Goal: Task Accomplishment & Management: Manage account settings

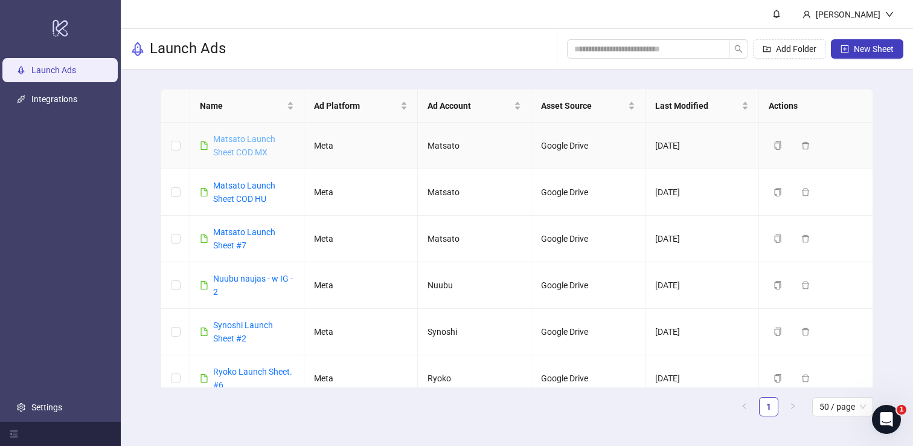
click at [256, 141] on link "Matsato Launch Sheet COD MX" at bounding box center [244, 145] width 62 height 23
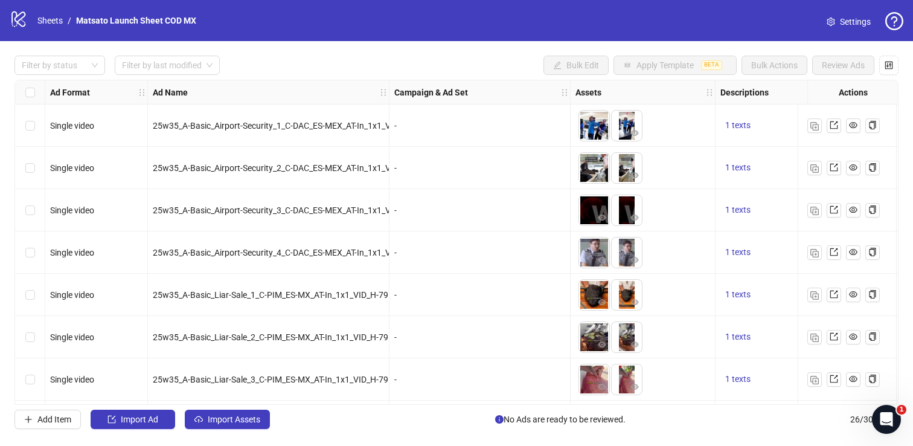
click at [848, 30] on link "Settings" at bounding box center [848, 21] width 63 height 19
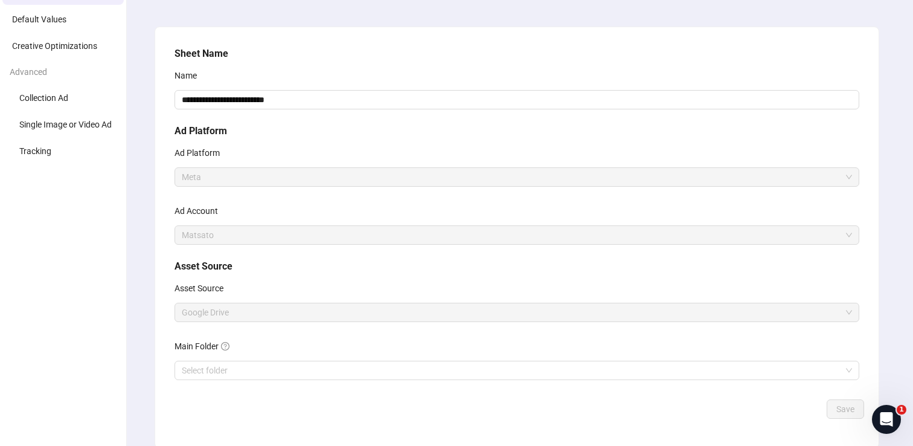
scroll to position [114, 0]
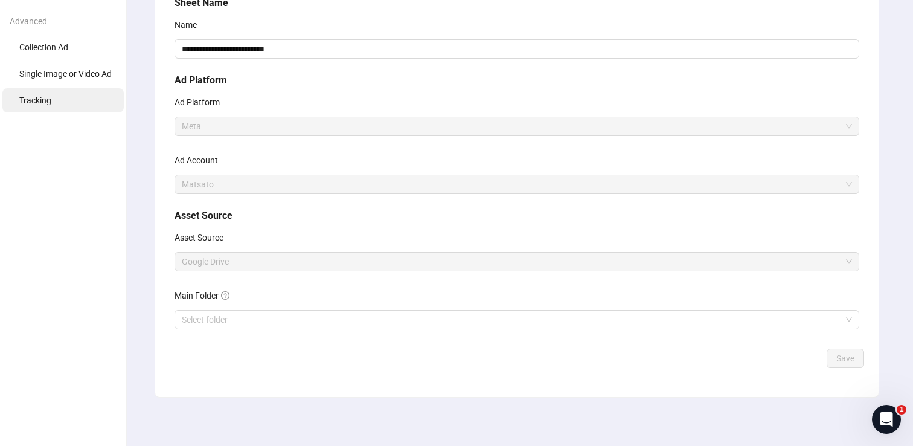
click at [56, 101] on li "Tracking" at bounding box center [62, 100] width 121 height 24
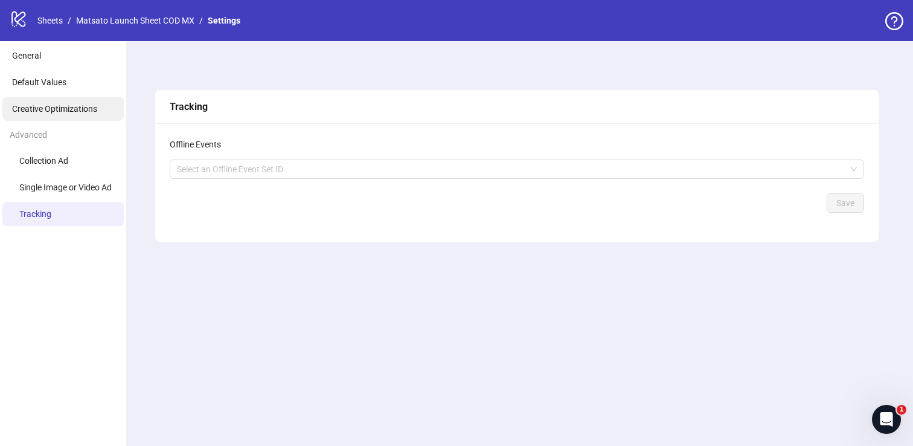
click at [46, 98] on li "Creative Optimizations" at bounding box center [62, 109] width 121 height 24
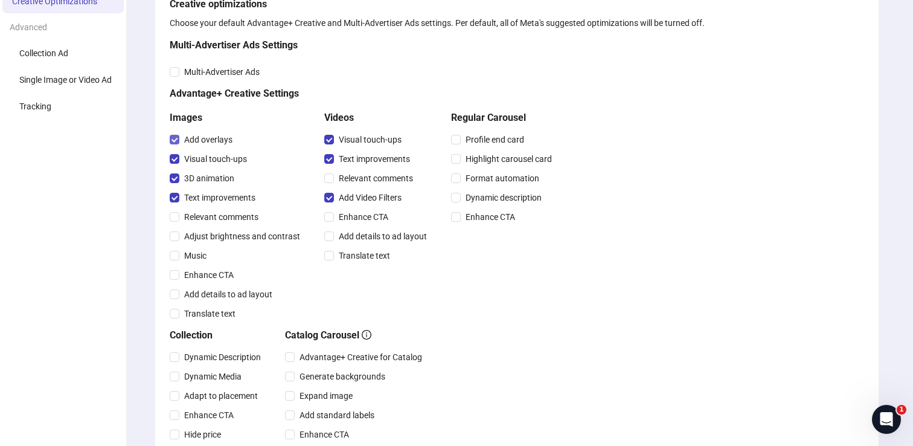
scroll to position [107, 0]
click at [184, 72] on span "Multi-Advertiser Ads" at bounding box center [221, 72] width 85 height 13
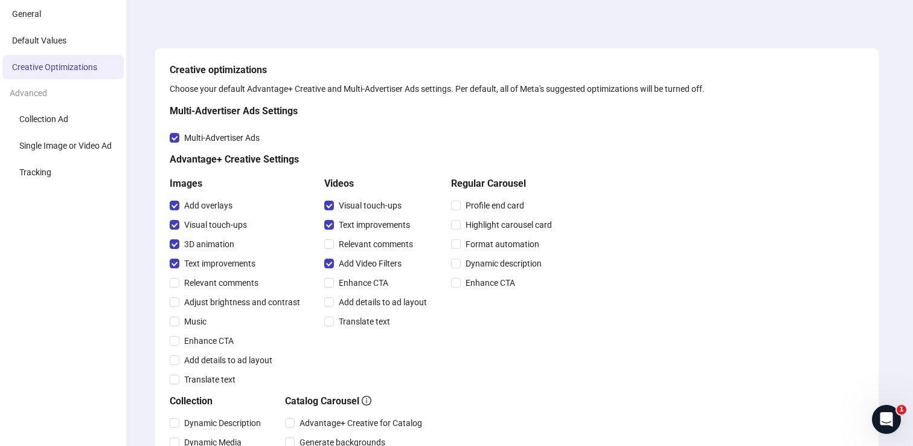
scroll to position [35, 0]
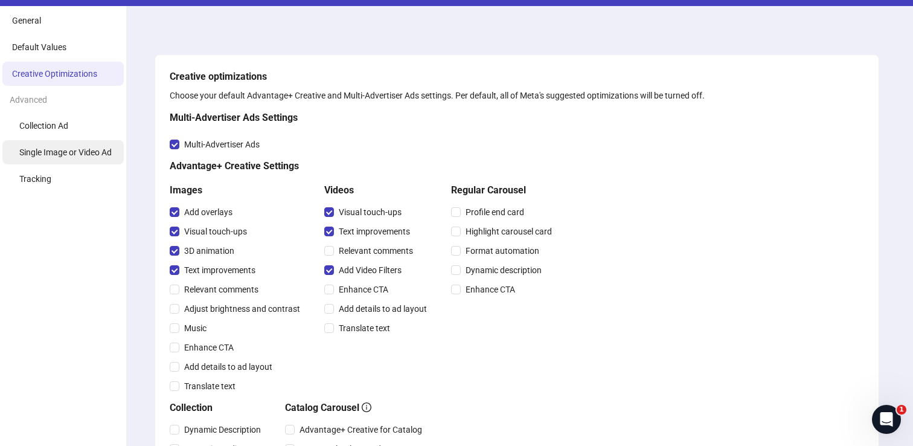
click at [66, 147] on span "Single Image or Video Ad" at bounding box center [65, 152] width 92 height 10
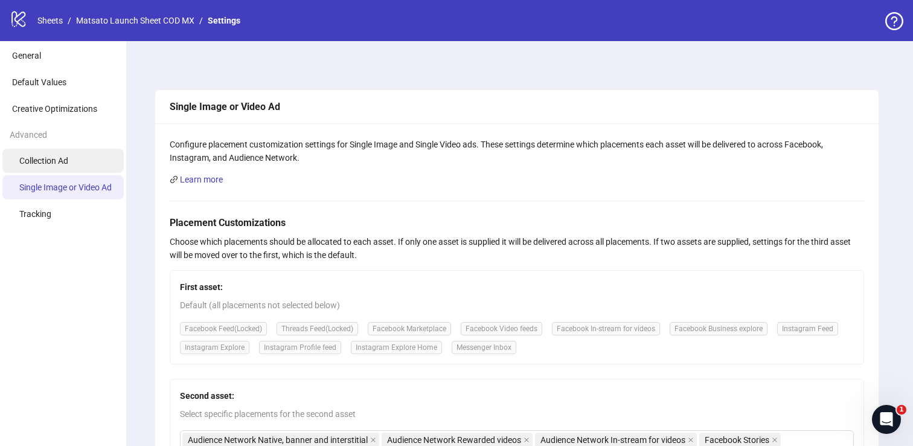
click at [59, 168] on li "Collection Ad" at bounding box center [62, 161] width 121 height 24
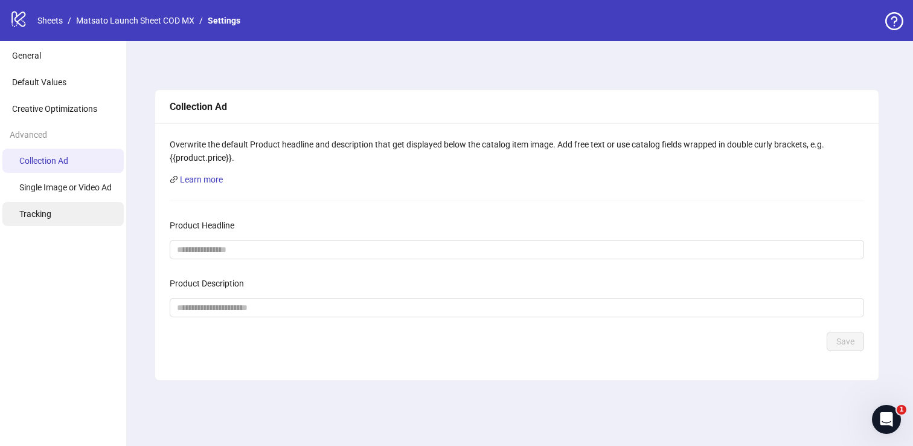
click at [46, 207] on li "Tracking" at bounding box center [62, 214] width 121 height 24
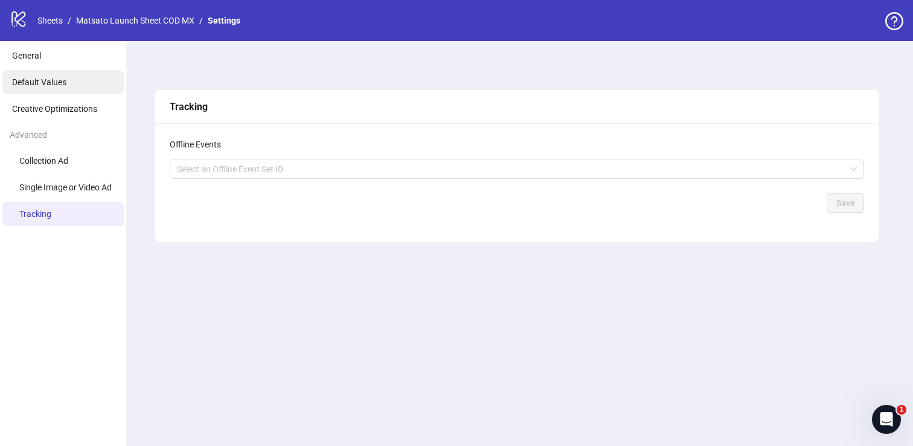
click at [50, 92] on li "Default Values" at bounding box center [62, 82] width 121 height 24
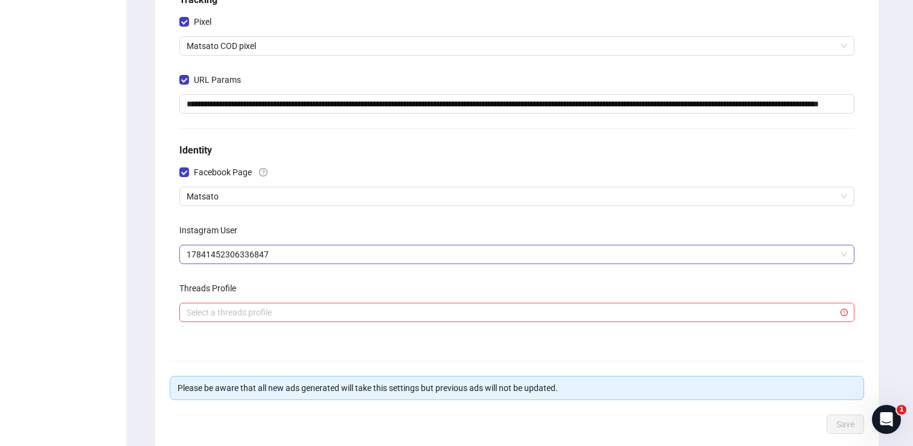
scroll to position [249, 0]
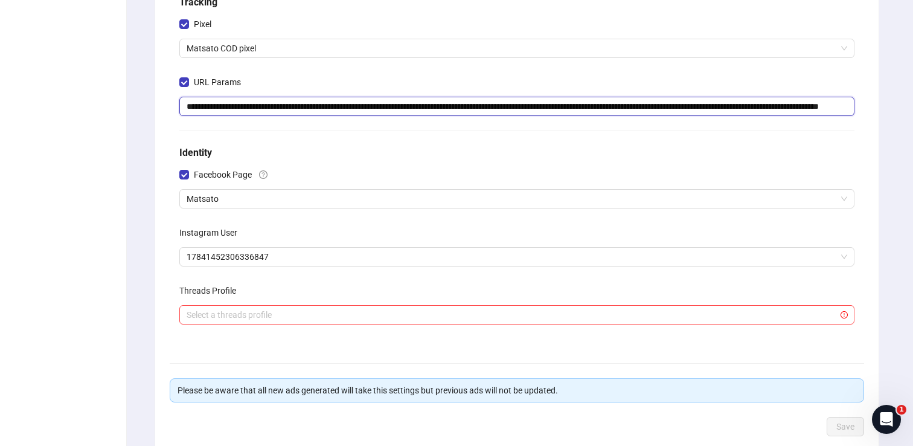
click at [487, 103] on input "**********" at bounding box center [516, 106] width 675 height 19
